Goal: Task Accomplishment & Management: Manage account settings

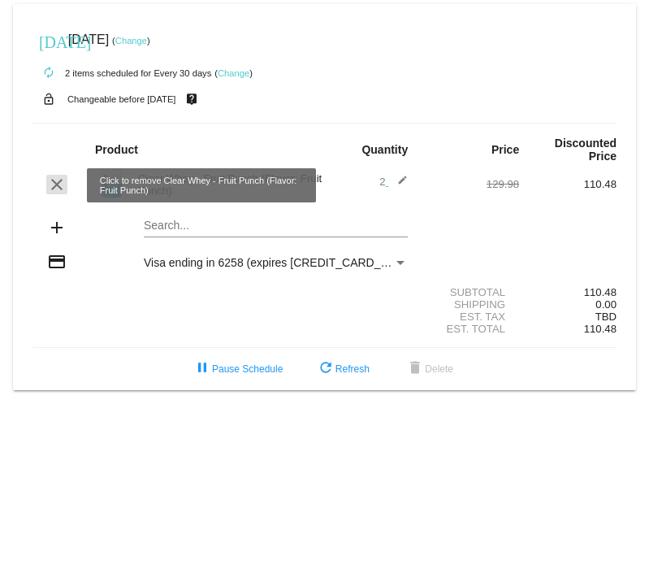
click at [63, 184] on mat-icon "clear" at bounding box center [56, 184] width 19 height 19
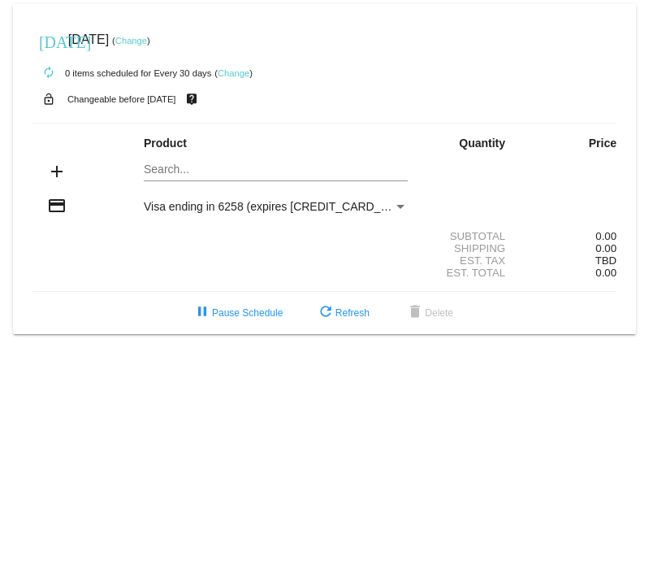
click at [147, 43] on link "Change" at bounding box center [131, 41] width 32 height 10
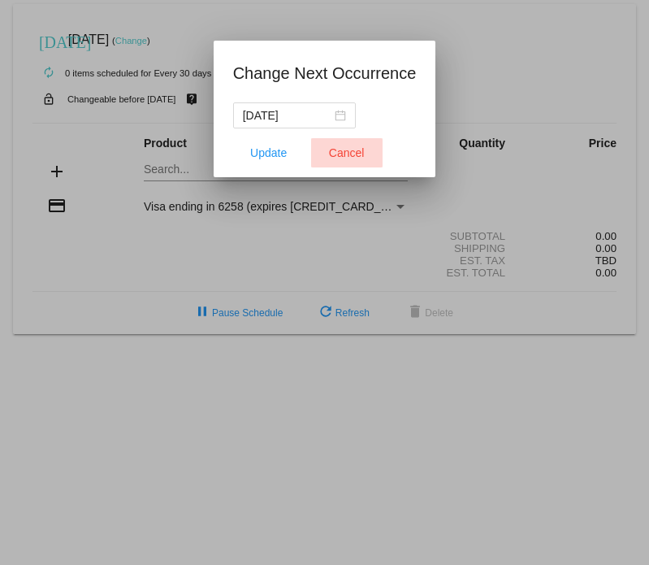
click at [366, 154] on button "Cancel" at bounding box center [346, 152] width 71 height 29
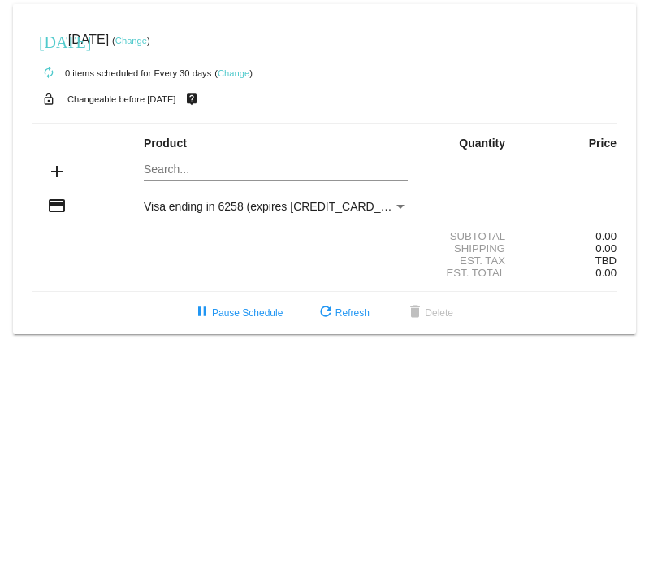
click at [232, 74] on link "Change" at bounding box center [234, 73] width 32 height 10
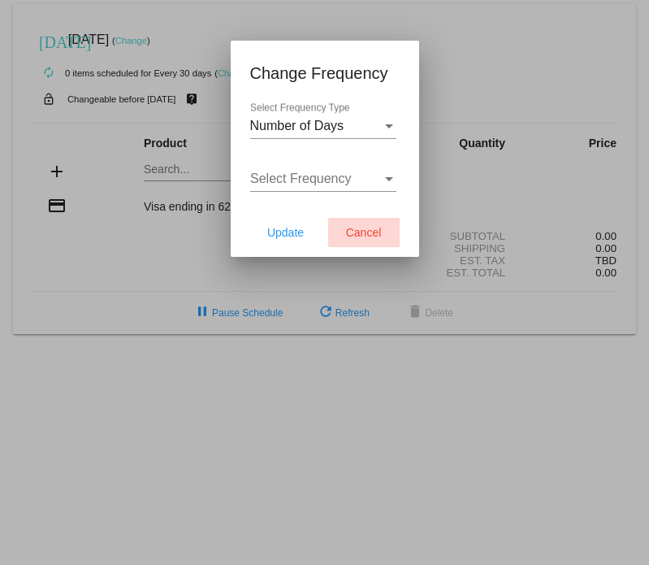
click at [365, 236] on span "Cancel" at bounding box center [364, 232] width 36 height 13
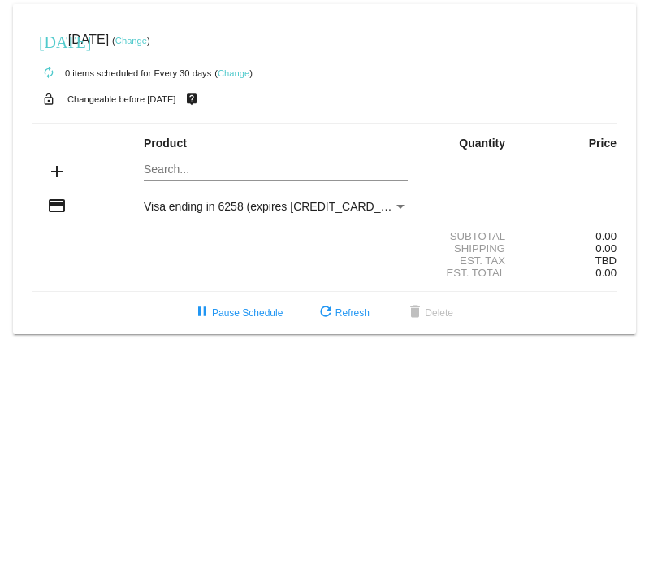
click at [339, 201] on div "Visa ending in 6258 (expires [CREDIT_CARD_DATA])" at bounding box center [268, 206] width 249 height 13
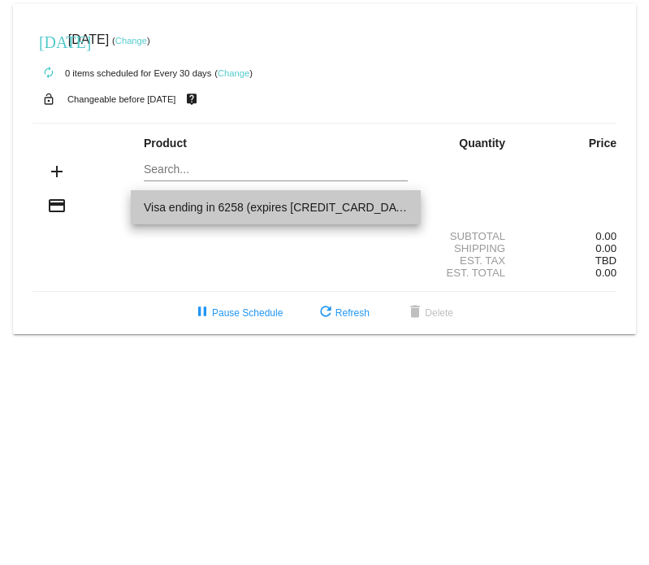
click at [389, 207] on span "Visa ending in 6258 (expires [CREDIT_CARD_DATA])" at bounding box center [276, 207] width 264 height 34
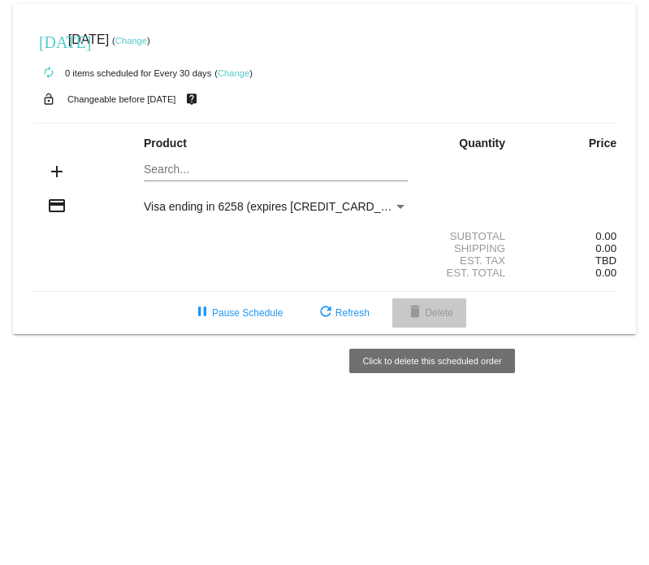
click at [418, 326] on button "delete Delete" at bounding box center [429, 312] width 74 height 29
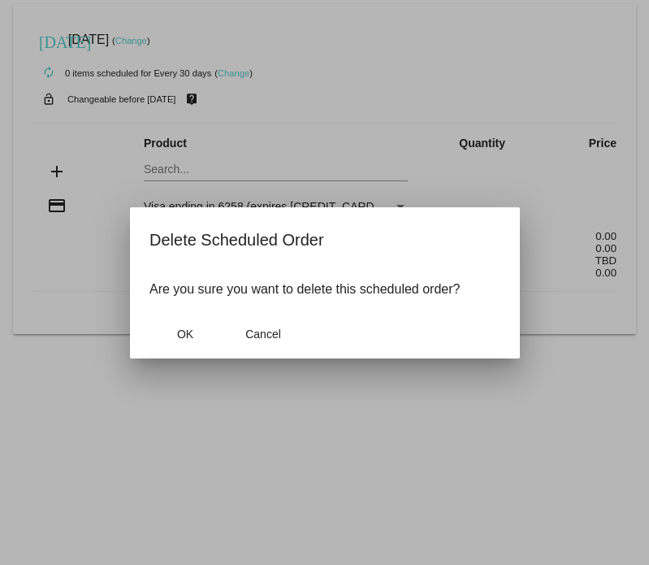
click at [418, 326] on mat-dialog-actions "OK Cancel" at bounding box center [324, 333] width 351 height 49
click at [177, 331] on span "OK" at bounding box center [184, 333] width 16 height 13
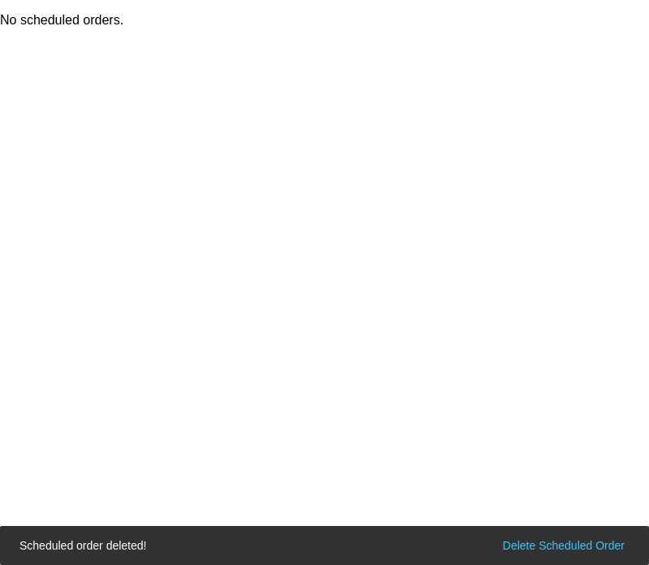
click at [167, 188] on body "No scheduled orders. Scheduled order deleted! Scheduled order deleted! Delete S…" at bounding box center [324, 282] width 649 height 565
